Goal: Contribute content: Add original content to the website for others to see

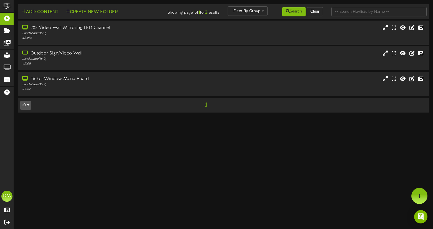
click at [41, 6] on td "Add Content Create New Folder Showing page 1 of 1 for 3 results Filter By Group…" at bounding box center [223, 11] width 411 height 15
click at [41, 7] on div "Add Content Create New Folder" at bounding box center [85, 11] width 138 height 10
click at [41, 11] on button "Add Content" at bounding box center [40, 12] width 40 height 7
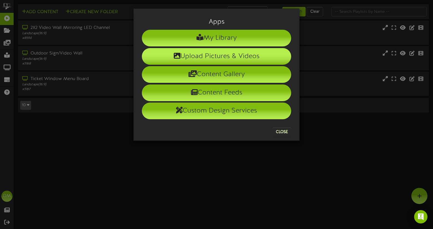
click at [160, 51] on li "Upload Pictures & Videos" at bounding box center [216, 56] width 149 height 17
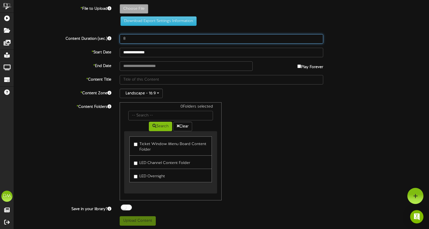
drag, startPoint x: 130, startPoint y: 38, endPoint x: 121, endPoint y: 35, distance: 9.5
click at [121, 35] on input "8" at bounding box center [221, 38] width 203 height 9
type input "5"
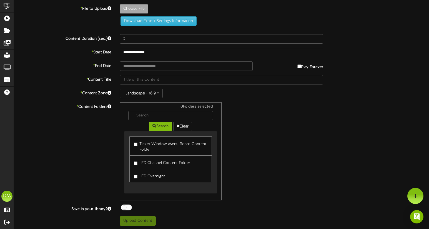
click at [129, 4] on label "Choose File" at bounding box center [134, 8] width 29 height 9
type input "**********"
type input "W-Billboard-IanBagg_SLC-012026"
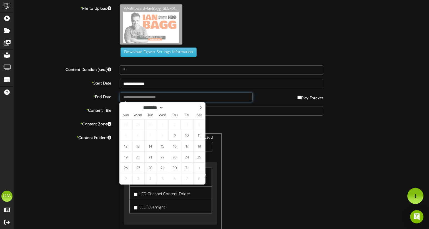
click at [165, 99] on input "text" at bounding box center [186, 96] width 133 height 9
type input "**********"
click at [201, 108] on icon at bounding box center [200, 107] width 4 height 4
select select "**"
click at [202, 108] on icon at bounding box center [200, 107] width 4 height 4
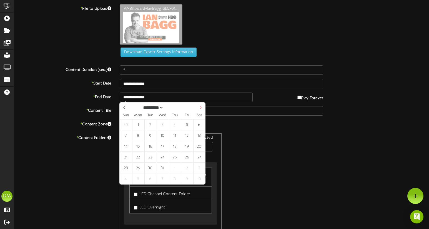
type input "****"
click at [202, 108] on icon at bounding box center [200, 107] width 4 height 4
select select "*"
type input "**********"
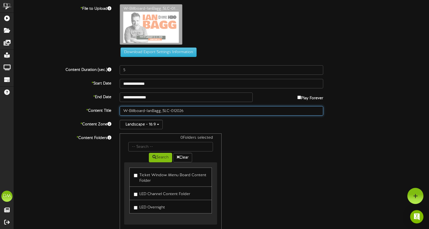
click at [147, 109] on input "W-Billboard-IanBagg_SLC-012026" at bounding box center [221, 110] width 203 height 9
drag, startPoint x: 147, startPoint y: 109, endPoint x: 75, endPoint y: 99, distance: 71.8
click at [75, 99] on div "**********" at bounding box center [221, 130] width 415 height 252
type input "[PERSON_NAME] (01/2026)"
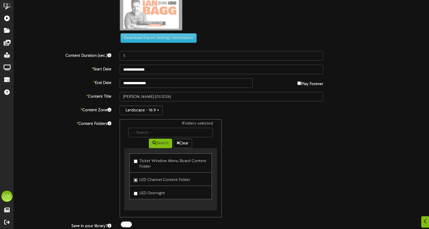
scroll to position [32, 0]
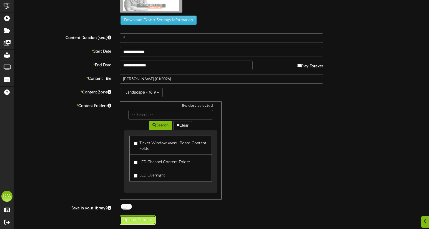
click at [131, 221] on button "Upload Content" at bounding box center [138, 219] width 36 height 9
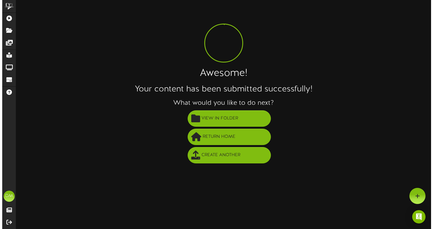
scroll to position [0, 0]
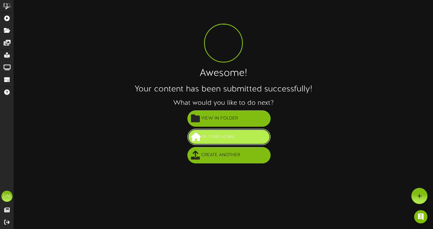
click at [203, 143] on button "Return Home" at bounding box center [228, 136] width 83 height 16
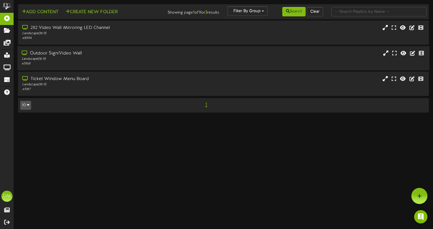
click at [70, 49] on div "Outdoor Sign/Video Wall Landscape ( 16:9 ) # 5168" at bounding box center [223, 58] width 412 height 24
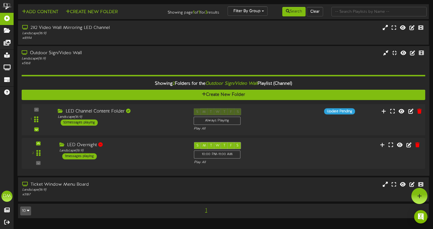
click at [79, 113] on div "LED Channel Content Folder" at bounding box center [121, 111] width 127 height 6
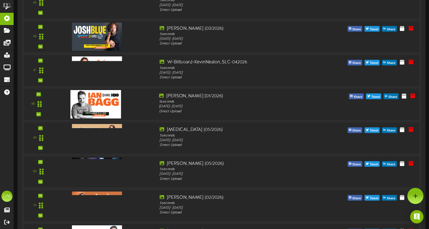
scroll to position [1648, 0]
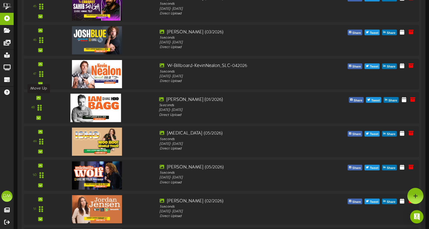
click at [38, 96] on div at bounding box center [38, 98] width 4 height 4
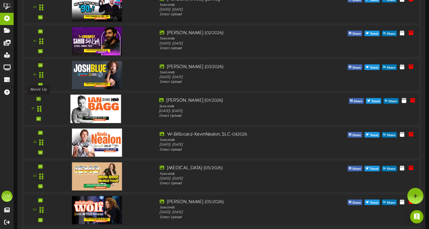
scroll to position [1612, 0]
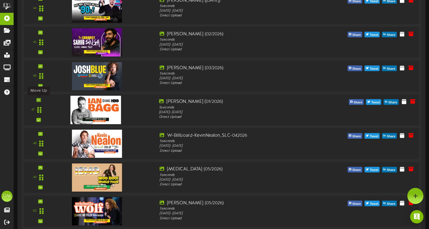
click at [40, 99] on div at bounding box center [38, 100] width 4 height 4
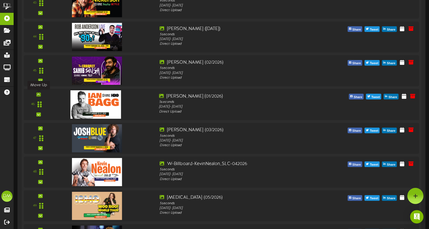
scroll to position [1574, 0]
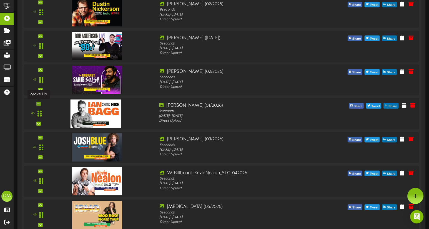
click at [39, 103] on icon at bounding box center [38, 103] width 2 height 3
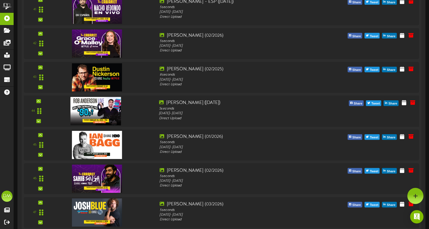
scroll to position [1508, 0]
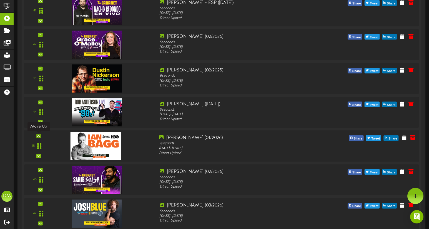
click at [37, 135] on icon at bounding box center [38, 135] width 2 height 3
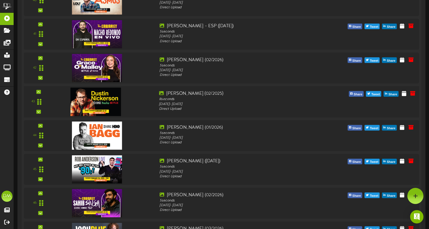
scroll to position [1470, 0]
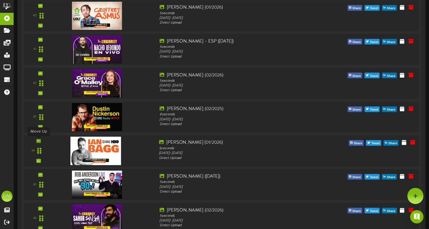
click at [39, 140] on icon at bounding box center [38, 140] width 2 height 3
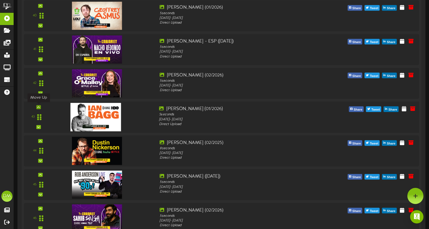
click at [38, 108] on icon at bounding box center [38, 106] width 2 height 3
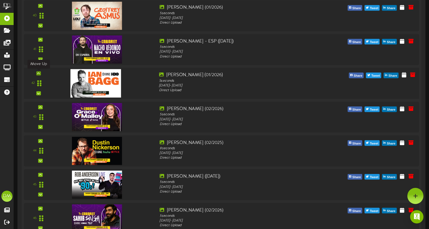
click at [40, 74] on div at bounding box center [38, 73] width 4 height 4
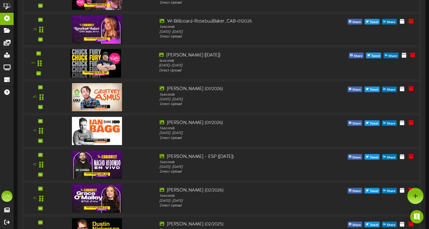
scroll to position [1385, 0]
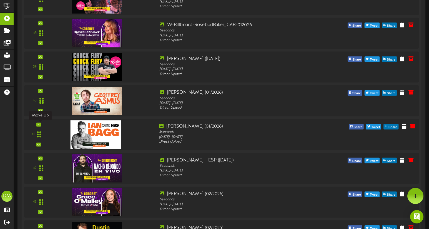
click at [40, 124] on div at bounding box center [38, 124] width 4 height 4
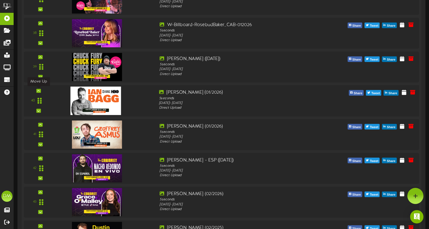
click at [40, 90] on div at bounding box center [38, 91] width 4 height 4
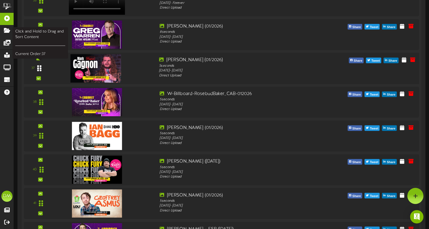
scroll to position [1296, 0]
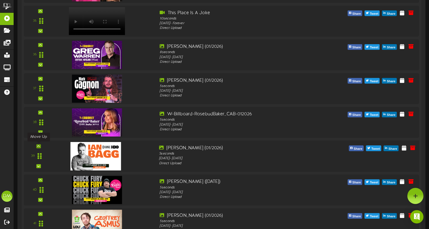
click at [38, 146] on icon at bounding box center [38, 146] width 2 height 3
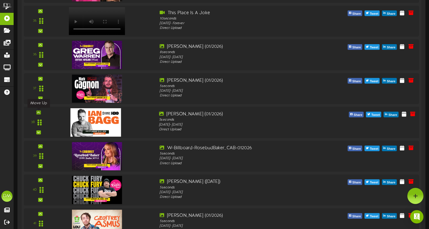
click at [38, 111] on icon at bounding box center [38, 112] width 2 height 3
